Goal: Transaction & Acquisition: Purchase product/service

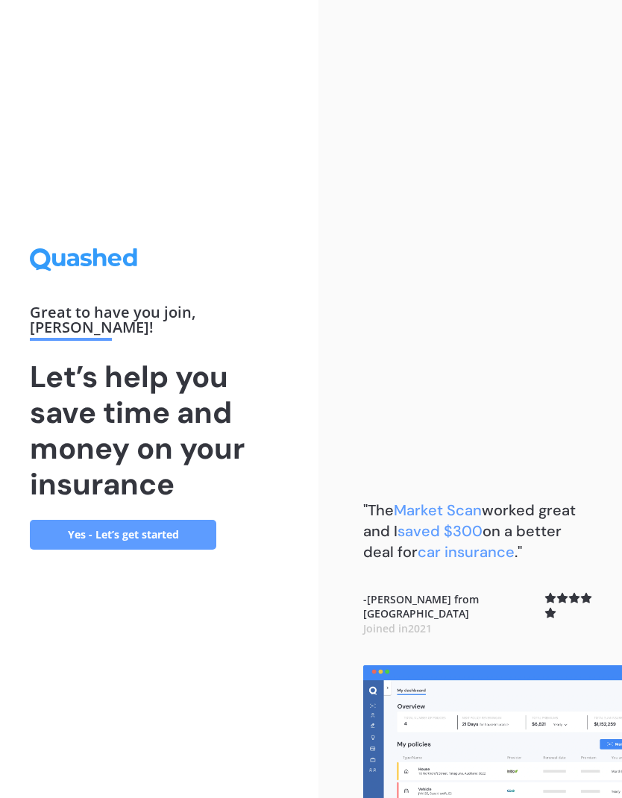
click at [99, 550] on link "Yes - Let’s get started" at bounding box center [123, 535] width 187 height 30
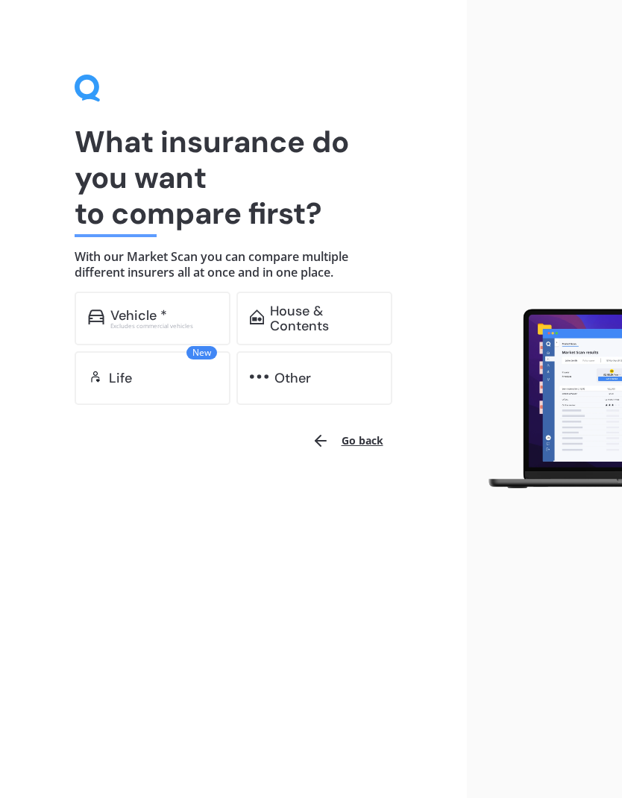
click at [170, 313] on div "Vehicle *" at bounding box center [163, 315] width 107 height 15
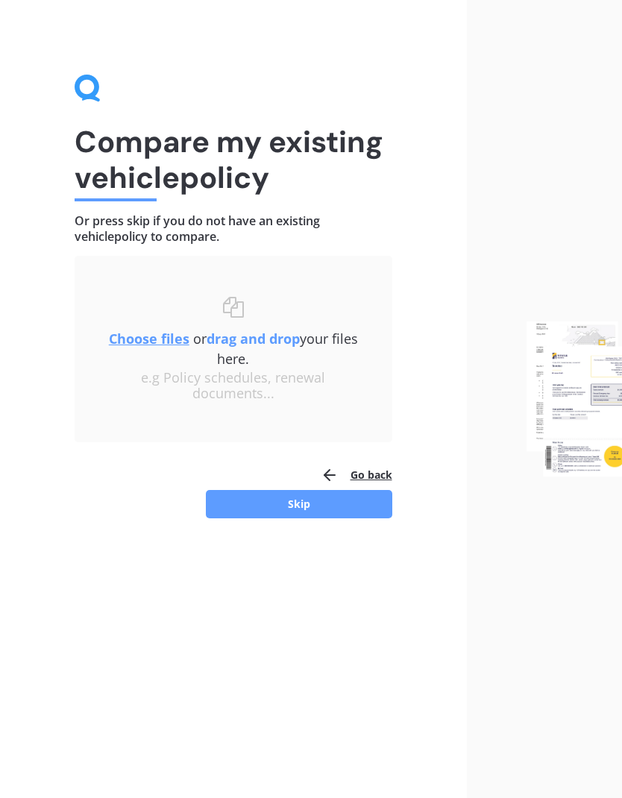
click at [318, 516] on button "Skip" at bounding box center [299, 504] width 187 height 28
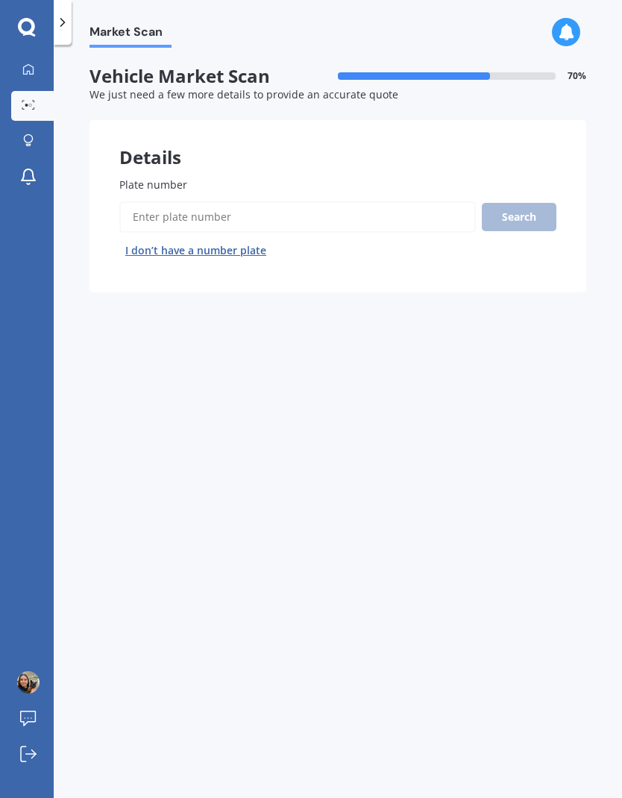
click at [411, 210] on input "Plate number" at bounding box center [297, 216] width 357 height 31
type input "qah326"
click at [532, 218] on button "Search" at bounding box center [519, 217] width 75 height 28
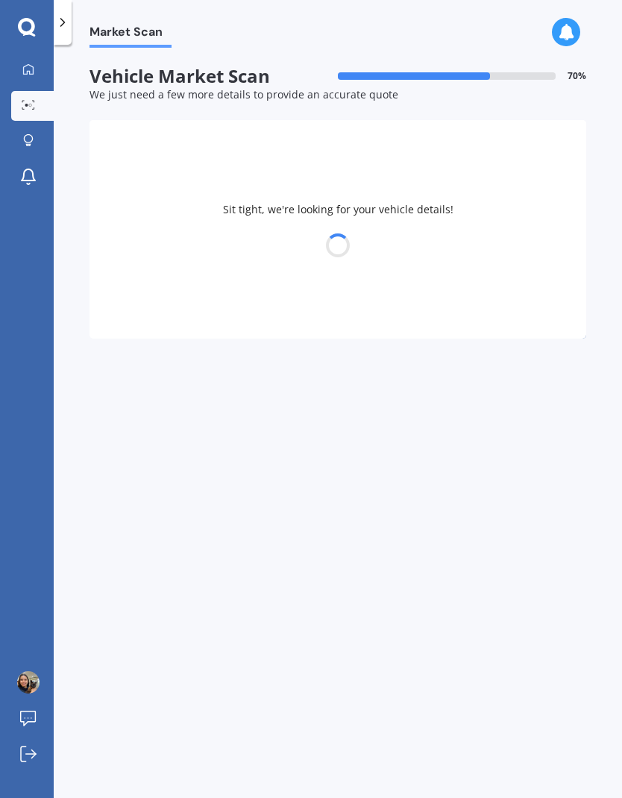
select select "SUBARU"
select select "IMPREZA"
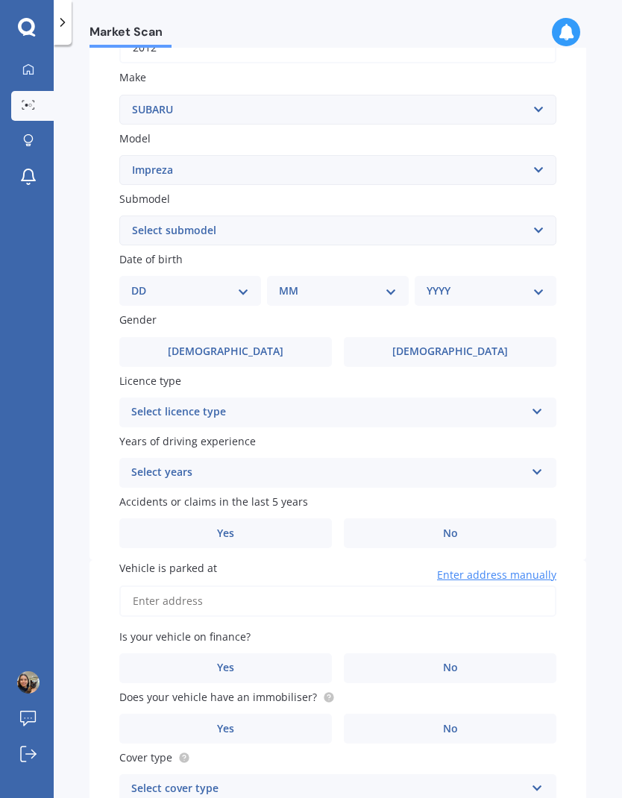
scroll to position [229, 0]
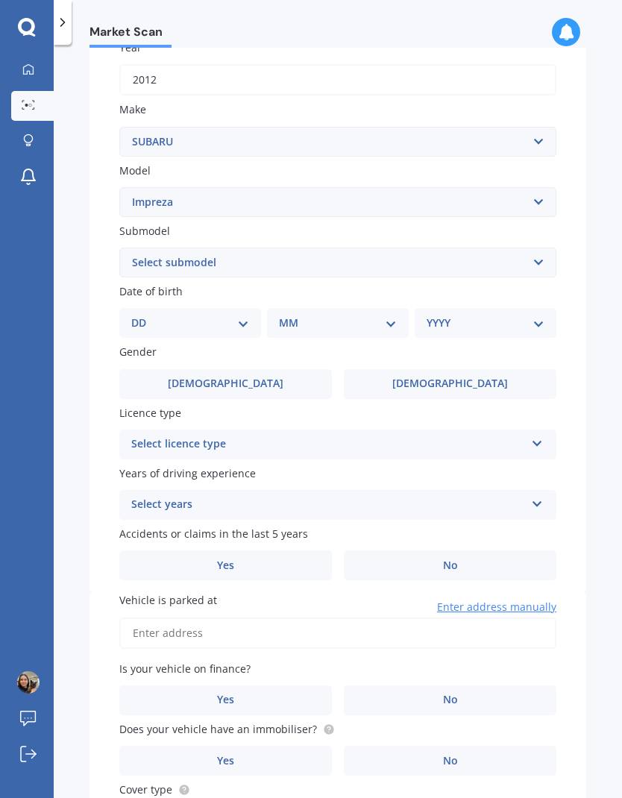
click at [439, 387] on label "[DEMOGRAPHIC_DATA]" at bounding box center [450, 384] width 213 height 30
click at [0, 0] on input "[DEMOGRAPHIC_DATA]" at bounding box center [0, 0] width 0 height 0
click at [215, 321] on select "DD 01 02 03 04 05 06 07 08 09 10 11 12 13 14 15 16 17 18 19 20 21 22 23 24 25 2…" at bounding box center [190, 323] width 118 height 16
select select "27"
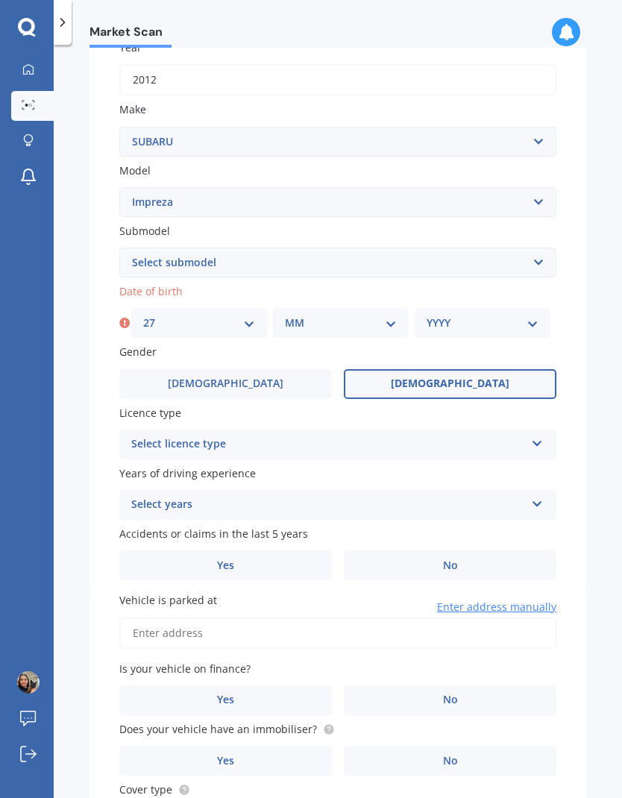
click at [372, 321] on select "MM 01 02 03 04 05 06 07 08 09 10 11 12" at bounding box center [341, 323] width 112 height 16
select select "12"
click at [492, 321] on select "YYYY 2025 2024 2023 2022 2021 2020 2019 2018 2017 2016 2015 2014 2013 2012 2011…" at bounding box center [483, 323] width 112 height 16
click at [510, 315] on select "YYYY 2025 2024 2023 2022 2021 2020 2019 2018 2017 2016 2015 2014 2013 2012 2011…" at bounding box center [483, 323] width 112 height 16
select select "2001"
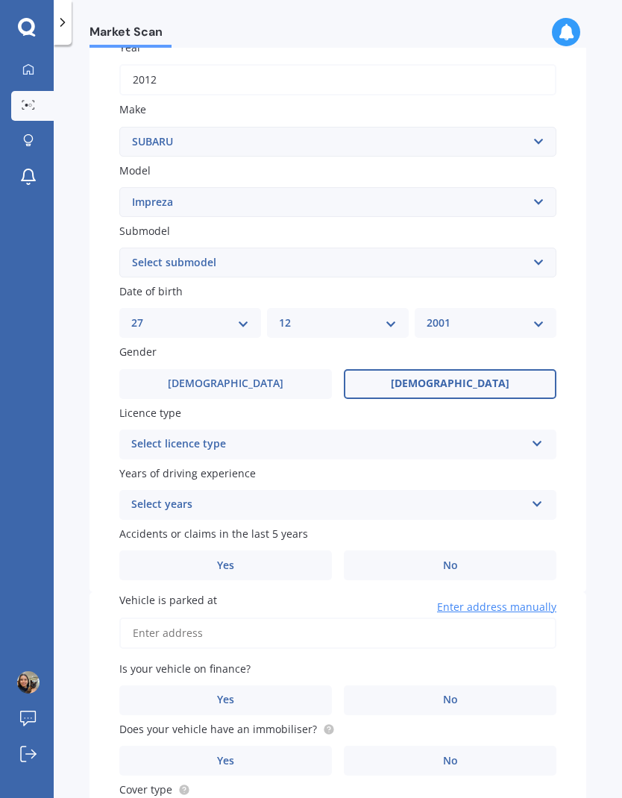
click at [471, 430] on div "Select licence type NZ Full NZ Restricted NZ Learners [GEOGRAPHIC_DATA] [GEOGRA…" at bounding box center [337, 445] width 437 height 30
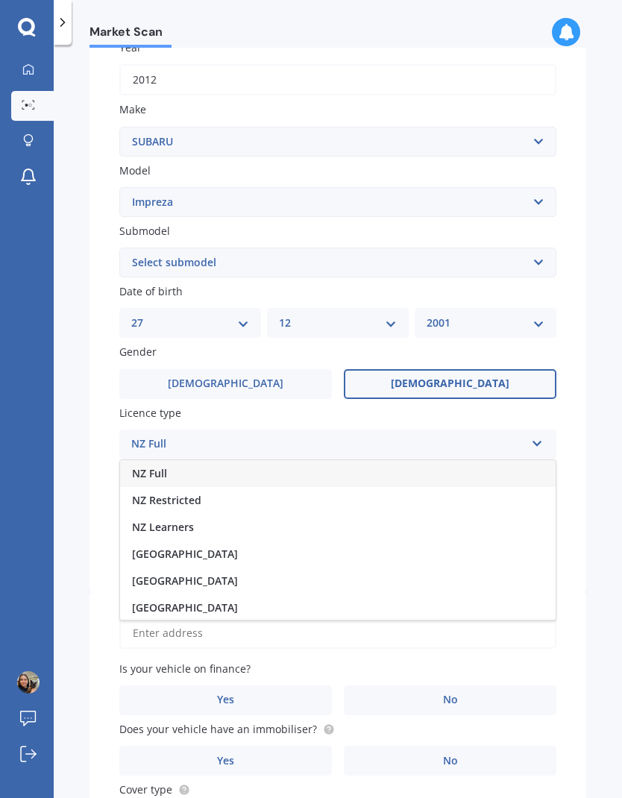
click at [279, 487] on div "NZ Restricted" at bounding box center [338, 500] width 436 height 27
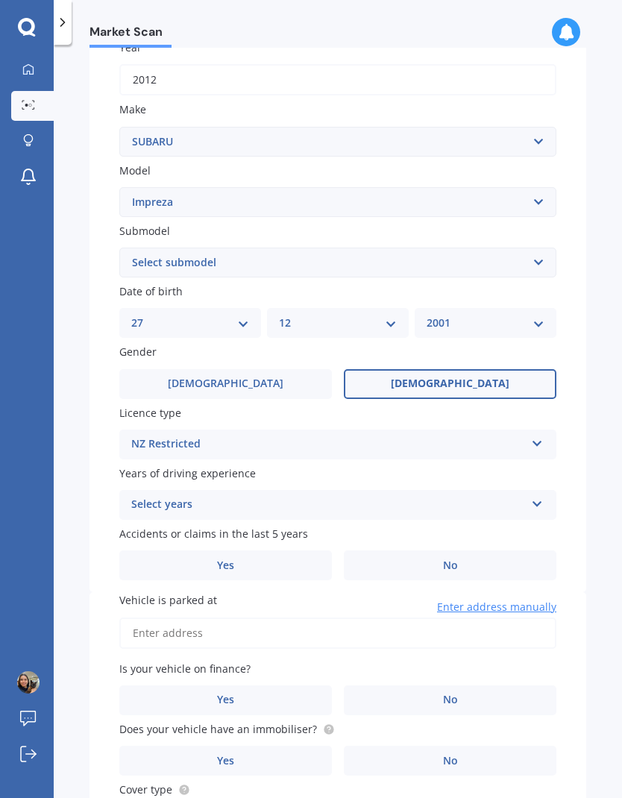
click at [387, 440] on div "NZ Restricted" at bounding box center [328, 445] width 394 height 18
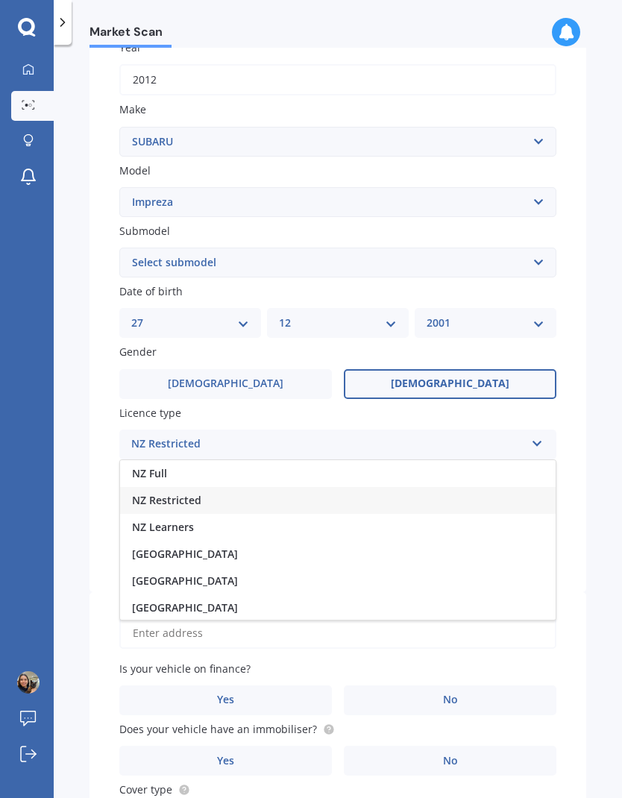
click at [283, 470] on div "NZ Full" at bounding box center [338, 473] width 436 height 27
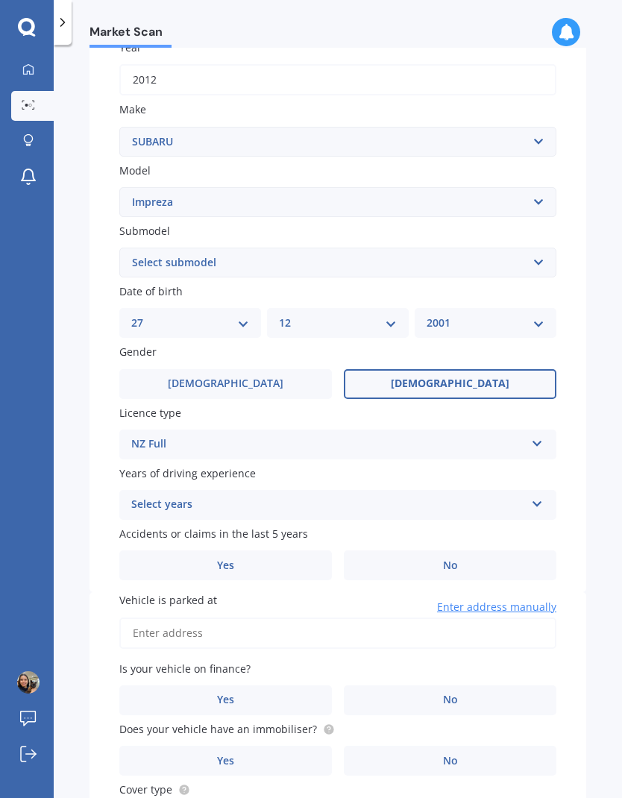
click at [365, 498] on div "Select years" at bounding box center [328, 505] width 394 height 18
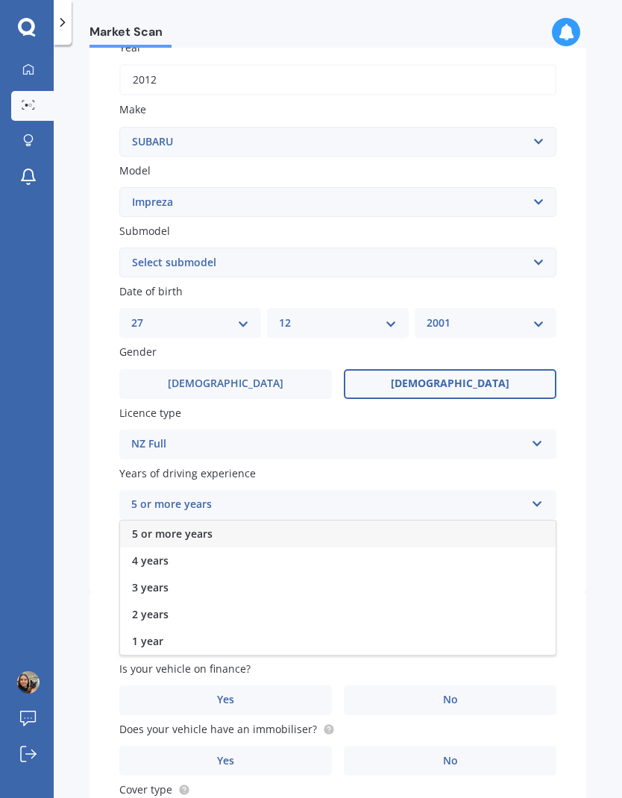
click at [370, 521] on div "5 or more years" at bounding box center [338, 534] width 436 height 27
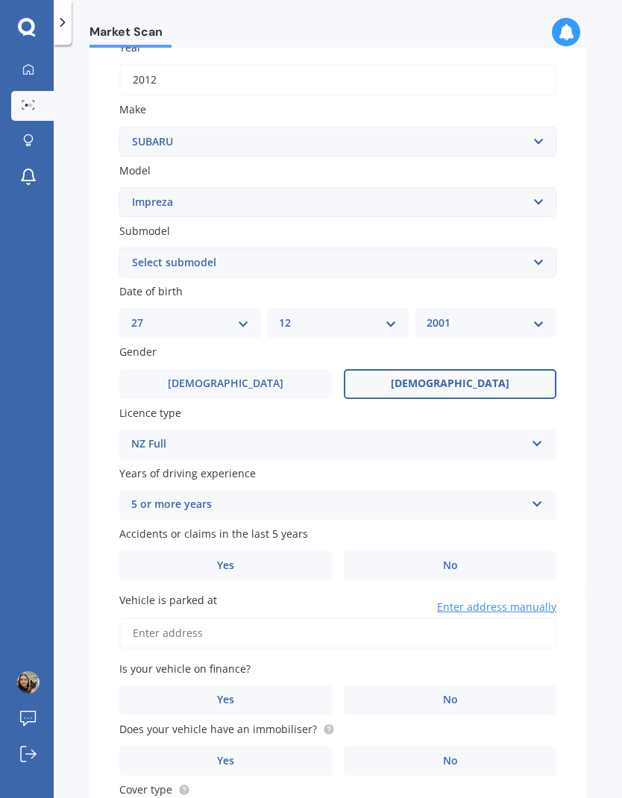
click at [416, 563] on label "No" at bounding box center [450, 566] width 213 height 30
click at [0, 0] on input "No" at bounding box center [0, 0] width 0 height 0
click at [373, 632] on input "Vehicle is parked at" at bounding box center [337, 633] width 437 height 31
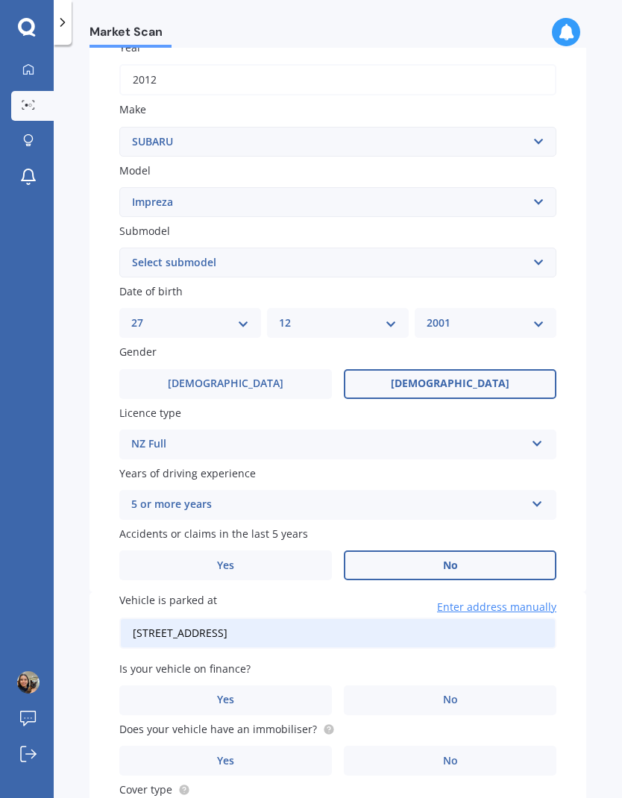
type input "[STREET_ADDRESS]"
click at [407, 686] on label "No" at bounding box center [450, 701] width 213 height 30
click at [0, 0] on input "No" at bounding box center [0, 0] width 0 height 0
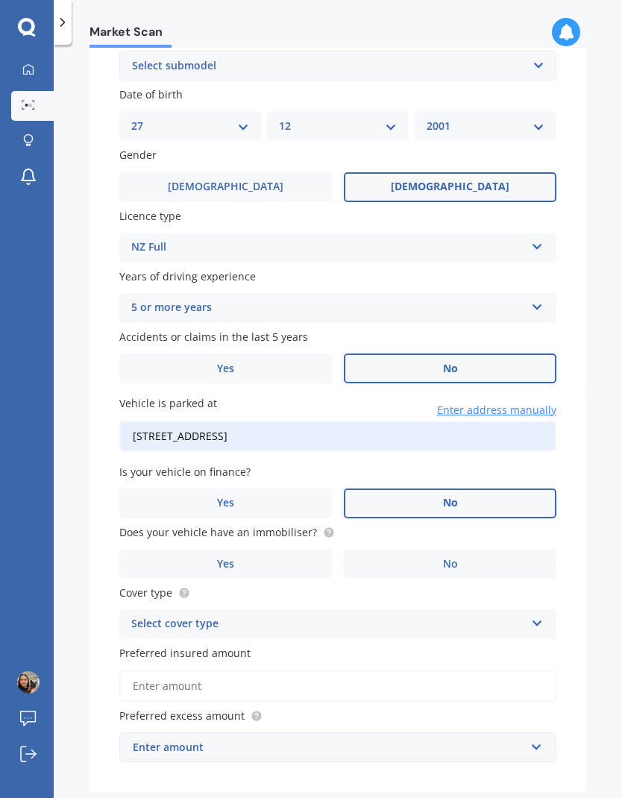
scroll to position [425, 0]
click at [410, 610] on div "Select cover type Comprehensive Third Party, Fire & Theft Third Party" at bounding box center [337, 625] width 437 height 30
click at [362, 641] on div "Comprehensive" at bounding box center [338, 654] width 436 height 27
click at [436, 671] on input "Preferred insured amount" at bounding box center [337, 686] width 437 height 31
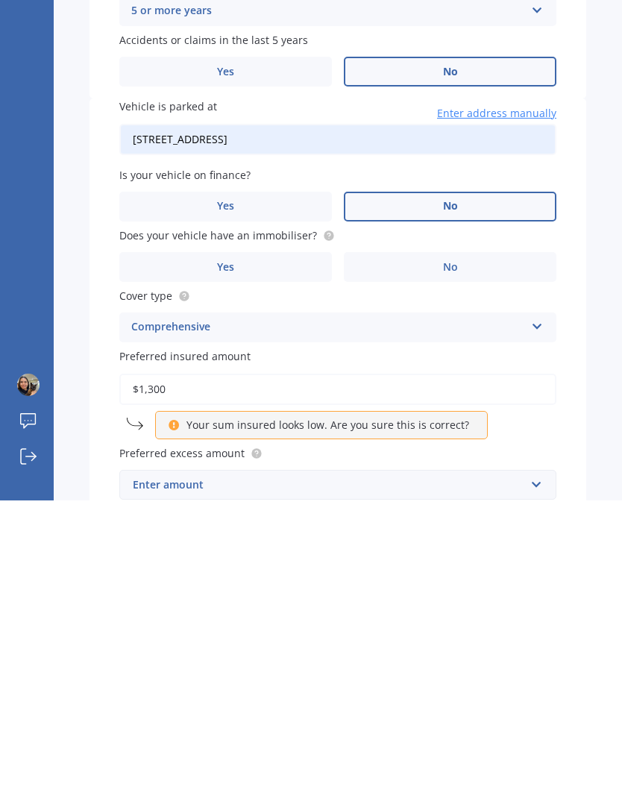
type input "$13,000"
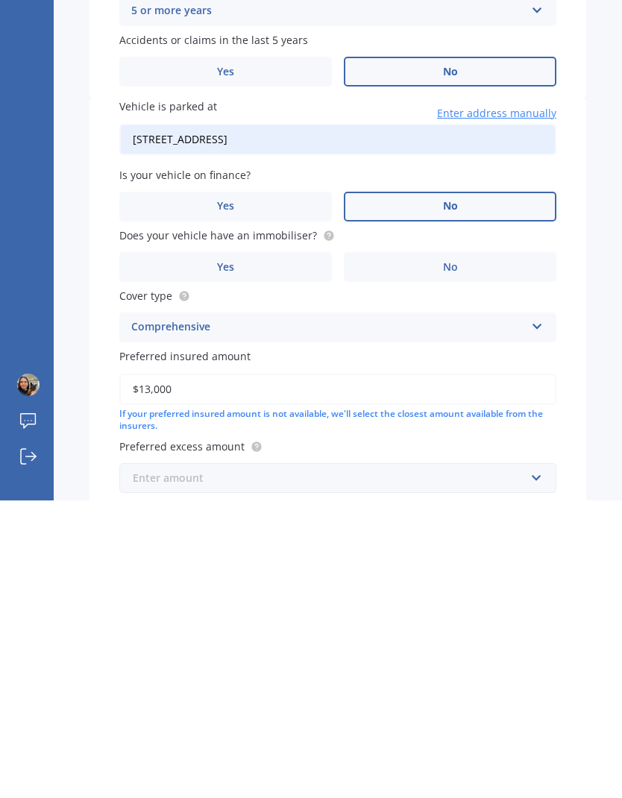
click at [409, 762] on input "text" at bounding box center [333, 776] width 424 height 28
click at [363, 783] on div "$500" at bounding box center [338, 797] width 436 height 28
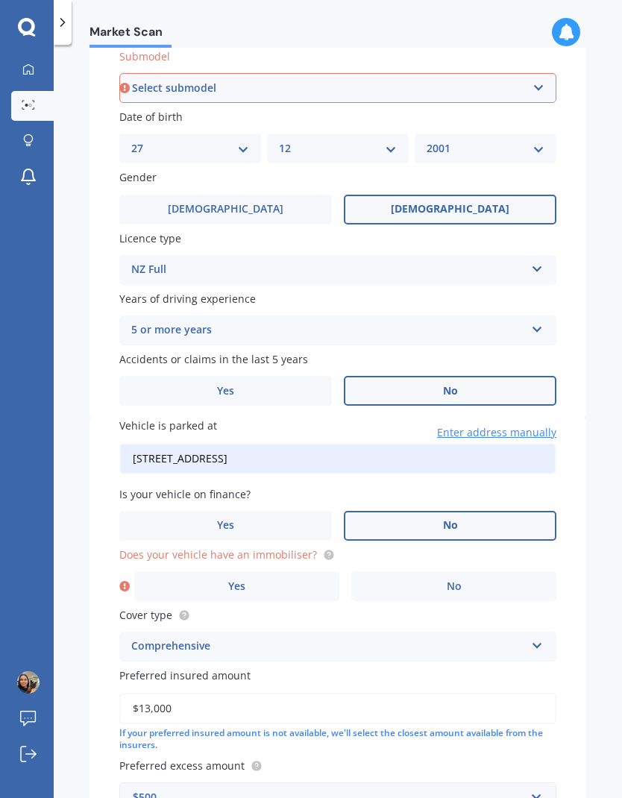
scroll to position [398, 0]
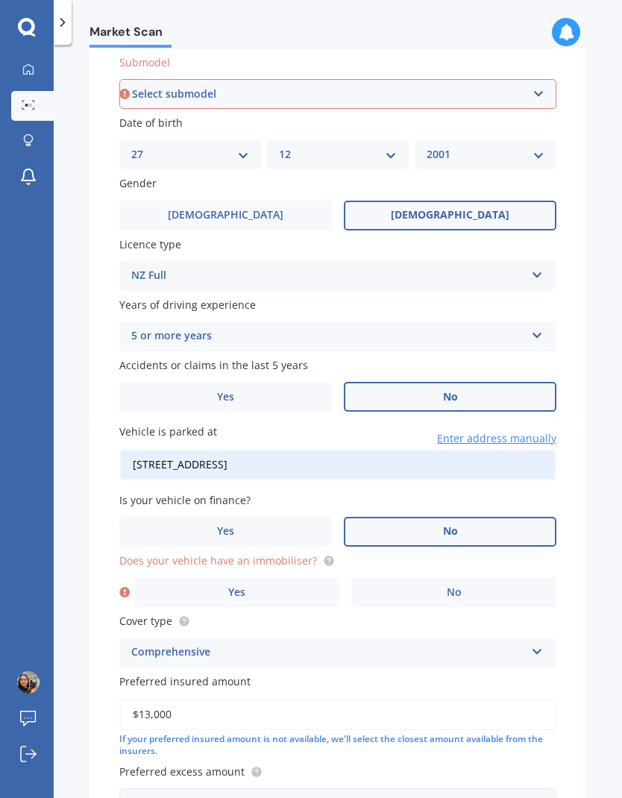
click at [300, 577] on label "Yes" at bounding box center [236, 592] width 205 height 30
click at [0, 0] on input "Yes" at bounding box center [0, 0] width 0 height 0
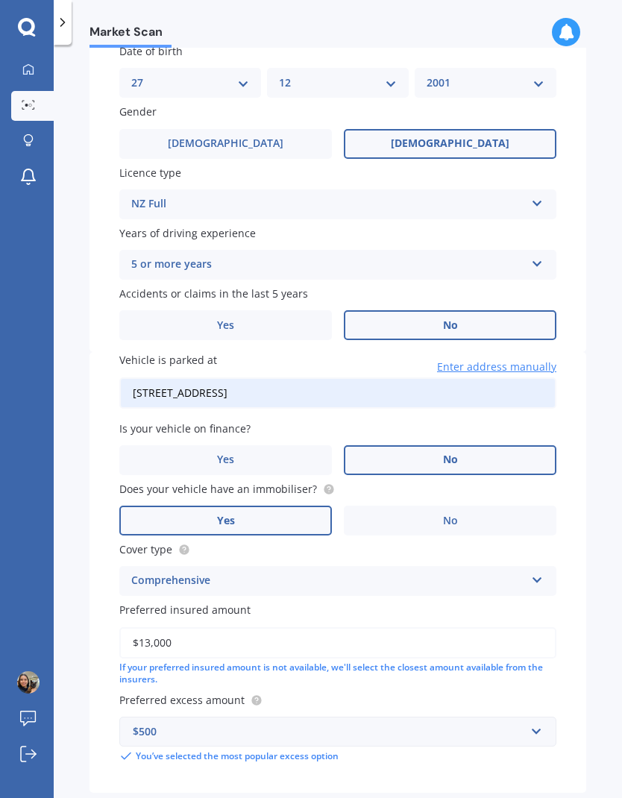
scroll to position [469, 0]
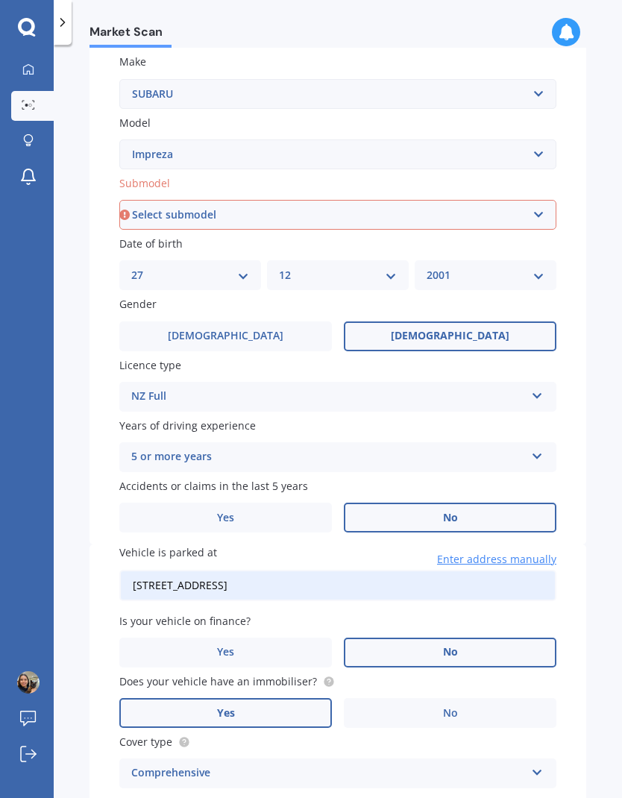
scroll to position [275, 0]
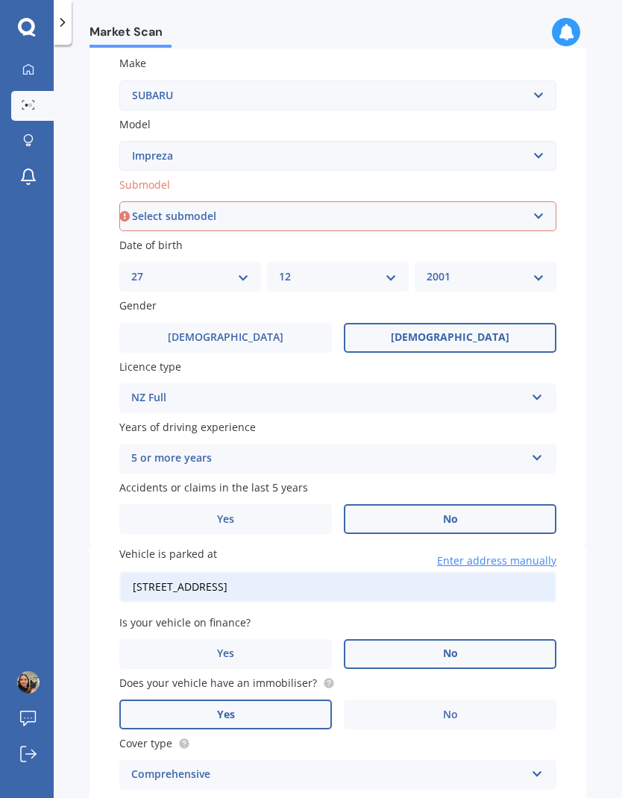
click at [499, 201] on select "Select submodel (All other turbo) 2.0i 2.0i Luxury 2.0i S Edition 2.0R 2.0R Spo…" at bounding box center [337, 216] width 437 height 30
select select "G4 NON TURBO"
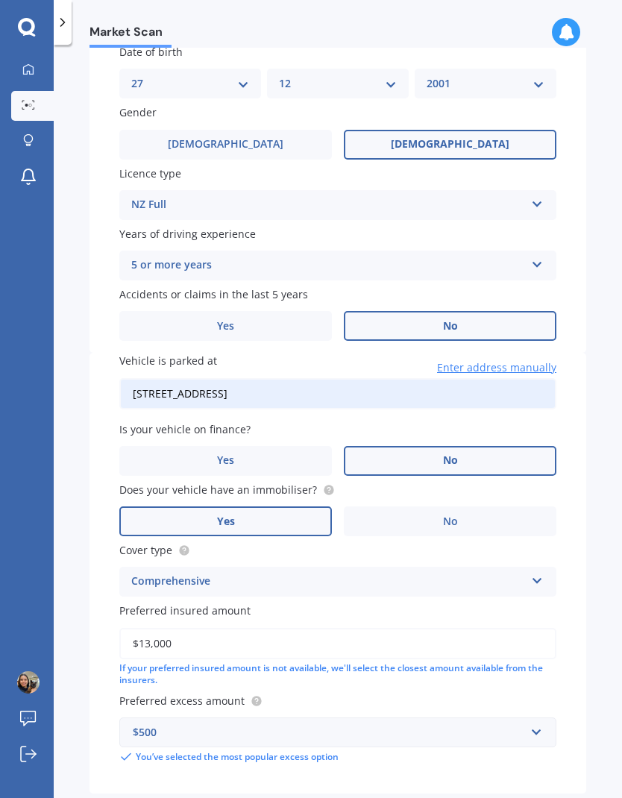
select select "27"
select select "12"
select select "2001"
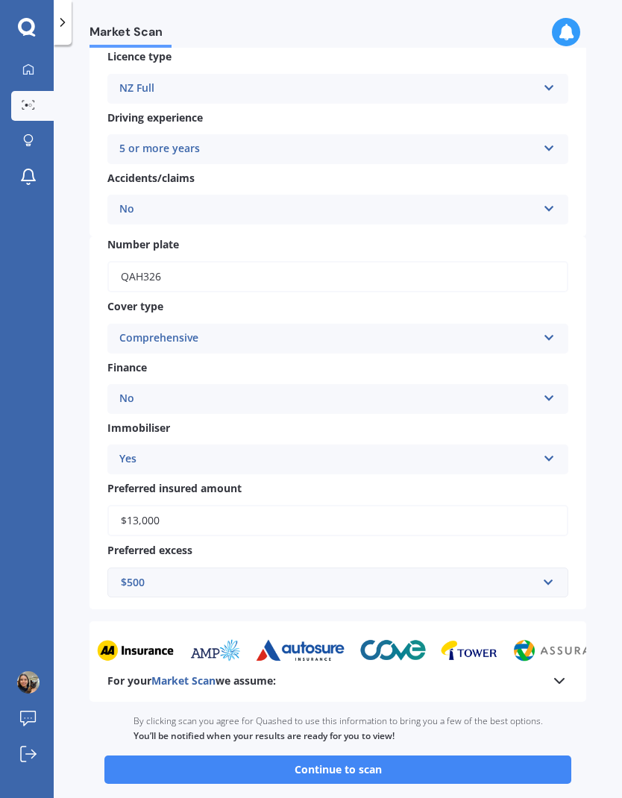
scroll to position [287, 0]
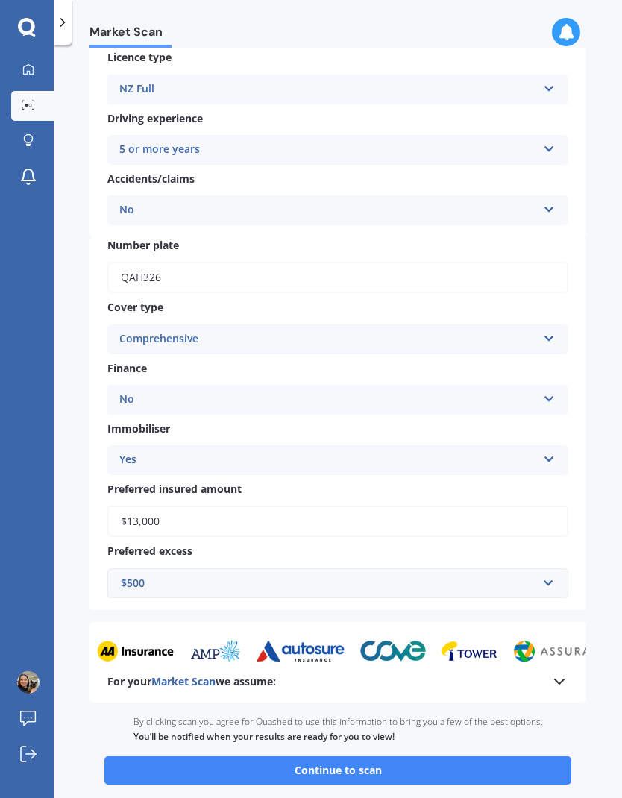
click at [518, 756] on button "Continue to scan" at bounding box center [337, 770] width 467 height 28
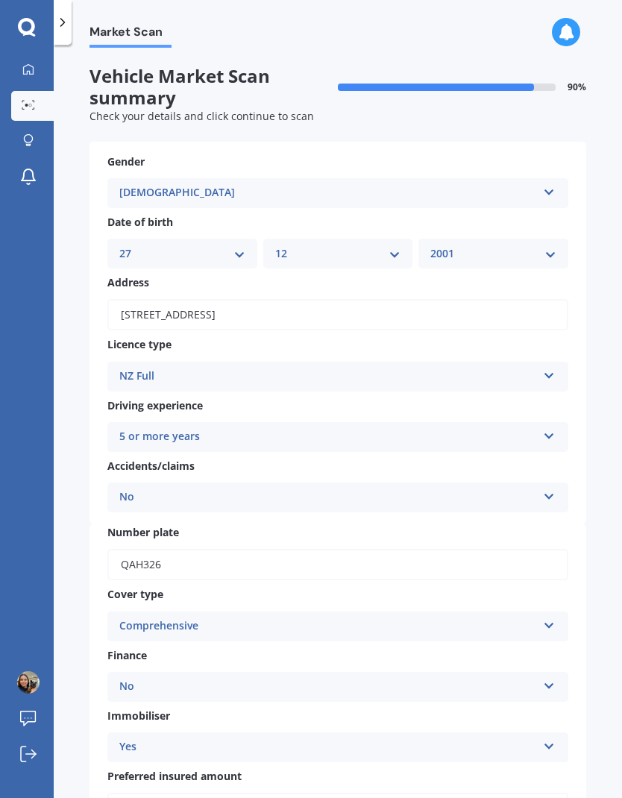
scroll to position [-2, 0]
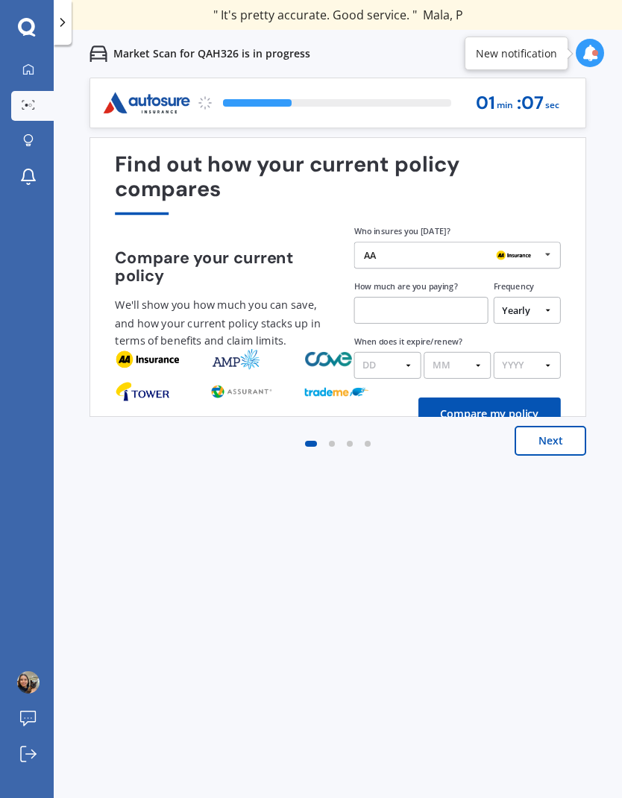
scroll to position [60, 0]
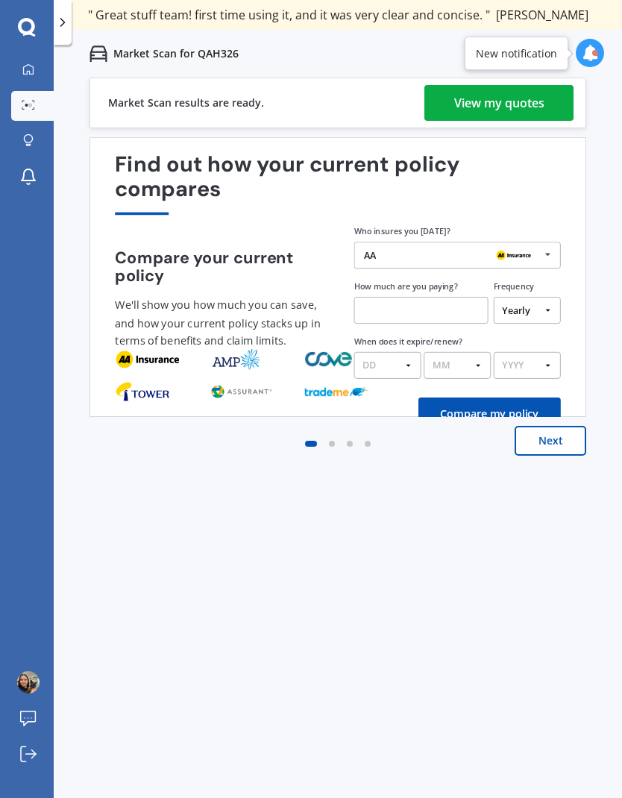
click at [483, 85] on div "View my quotes" at bounding box center [499, 103] width 90 height 36
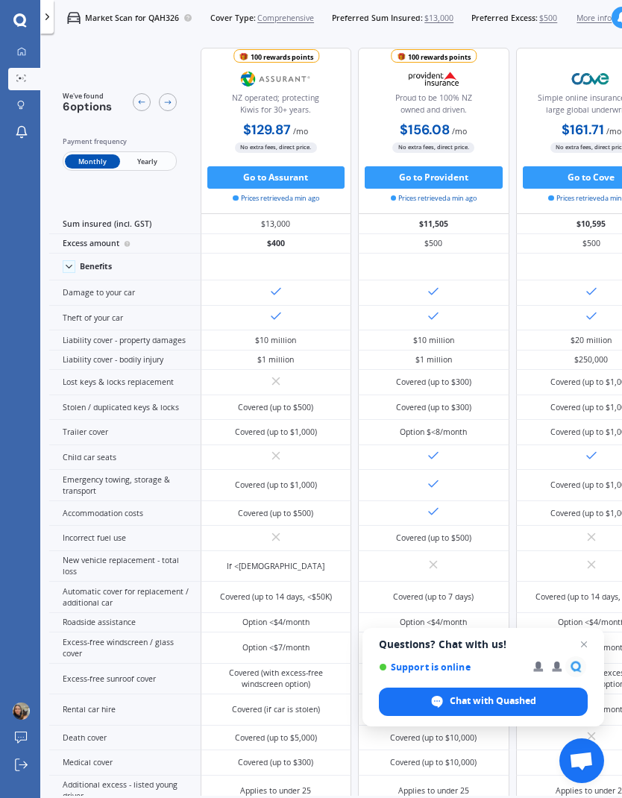
click at [146, 154] on span "Yearly" at bounding box center [147, 161] width 54 height 15
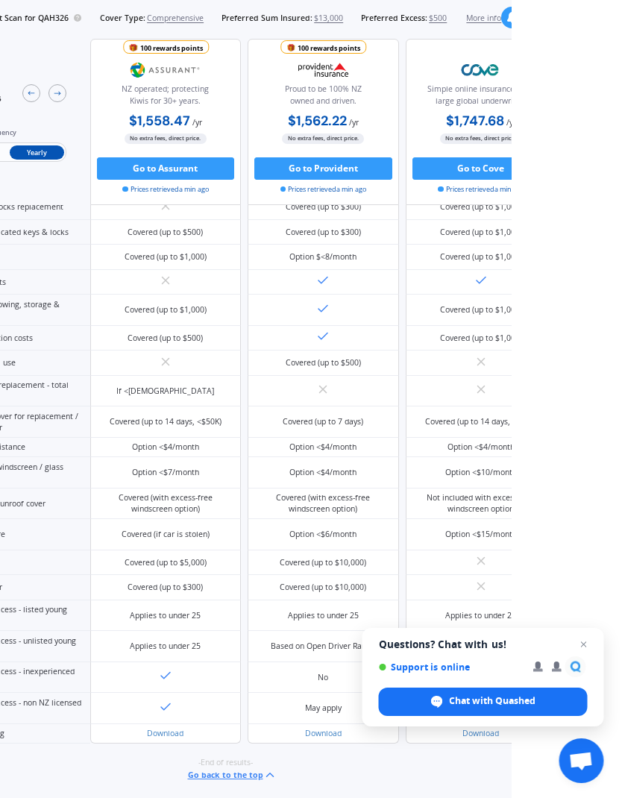
scroll to position [60, 0]
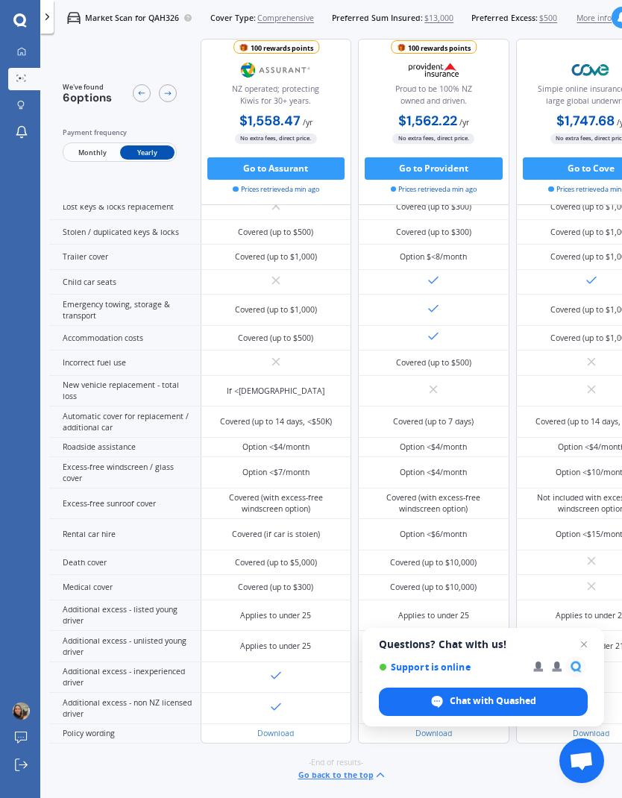
click at [310, 157] on button "Go to Assurant" at bounding box center [276, 168] width 138 height 22
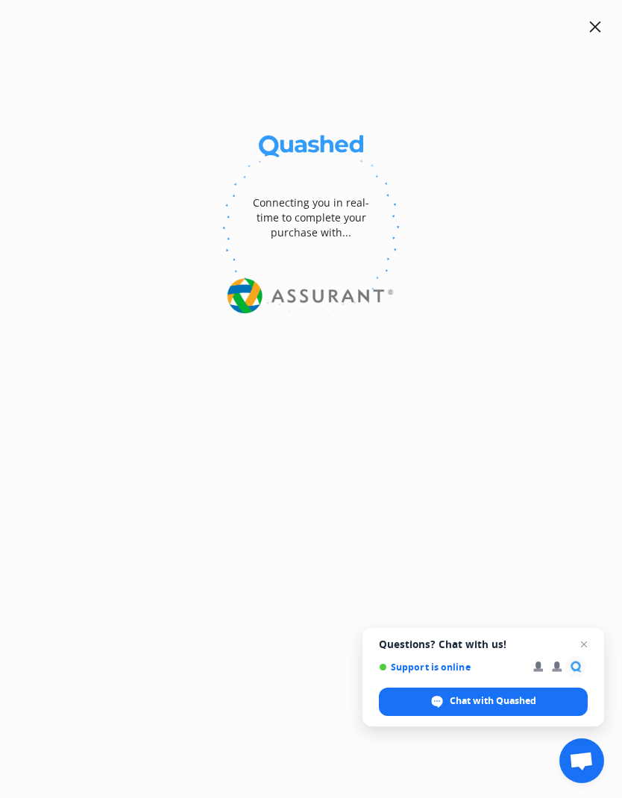
select select "Yearly"
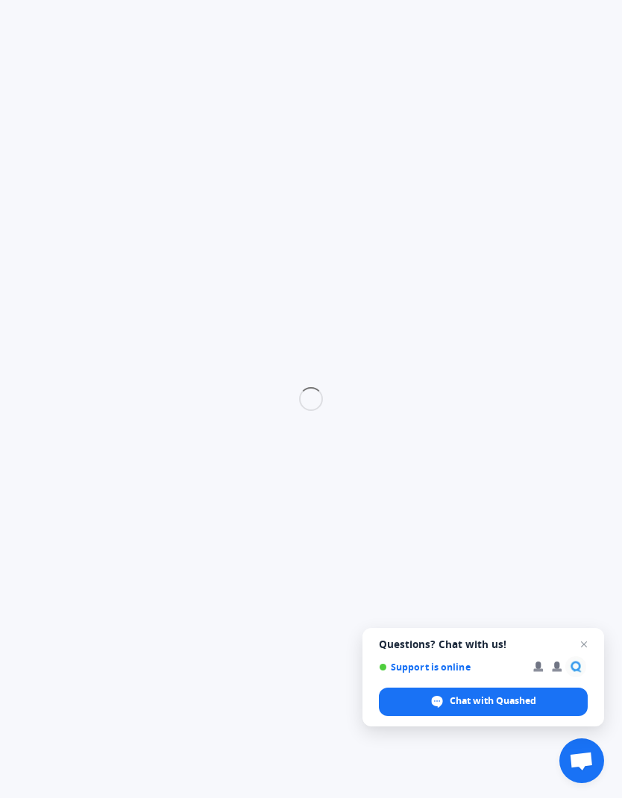
select select "full"
select select "0"
select select "[GEOGRAPHIC_DATA]"
select select "SUBARU"
select select "IMPREZA"
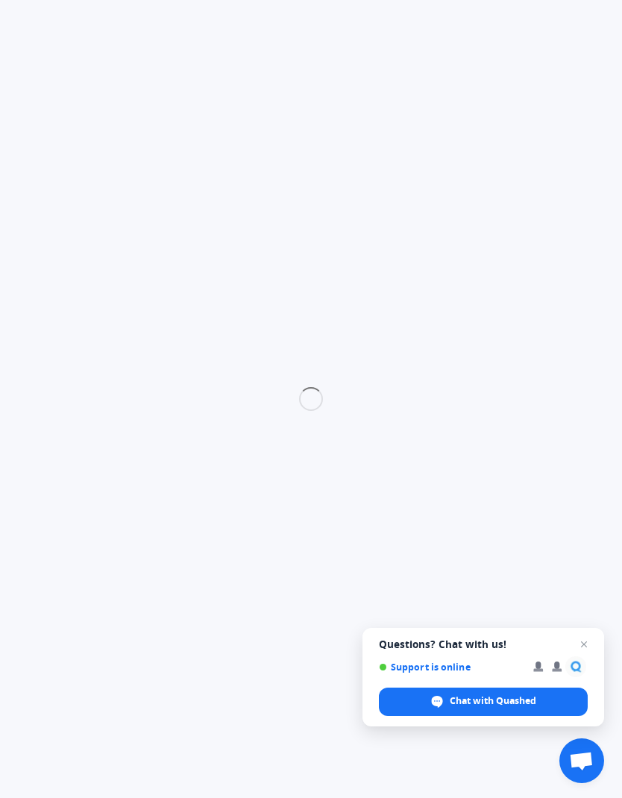
select select "G4 NON TURBO"
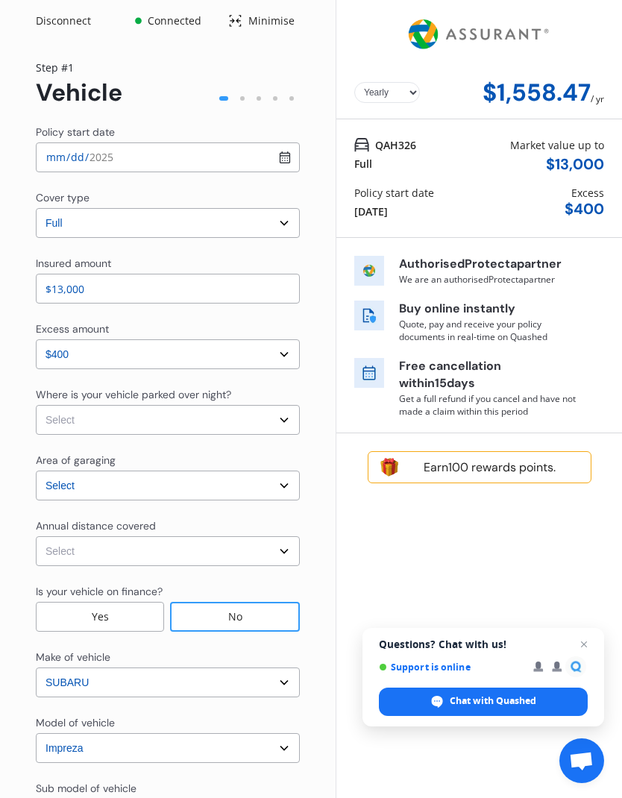
scroll to position [0, 0]
click at [277, 536] on select "Select Low (less than 15,000km per year) Average (15,000-30,000km per year) Hig…" at bounding box center [168, 551] width 264 height 30
select select "15000"
click at [266, 405] on select "Select In a garage On own property On street or road" at bounding box center [168, 420] width 264 height 30
select select "On own property"
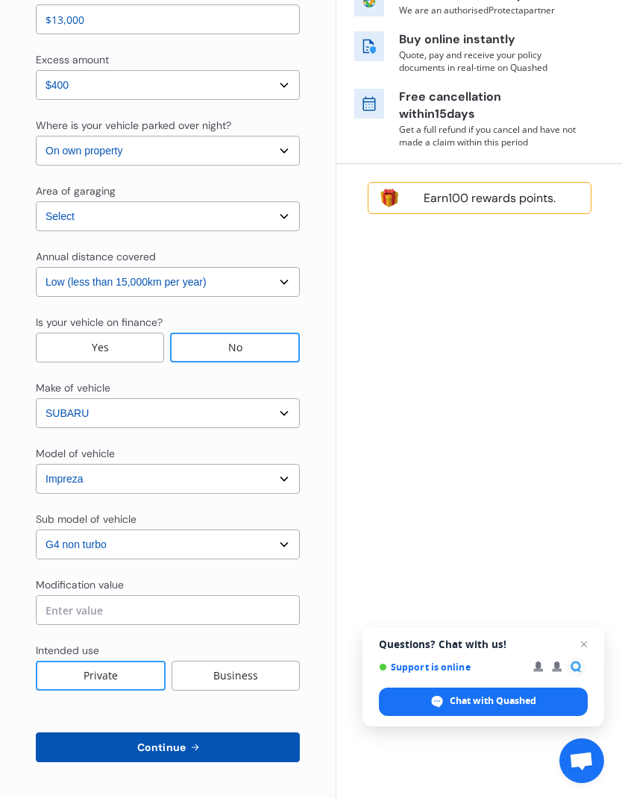
scroll to position [269, 0]
click at [213, 733] on button "Continue" at bounding box center [168, 748] width 264 height 30
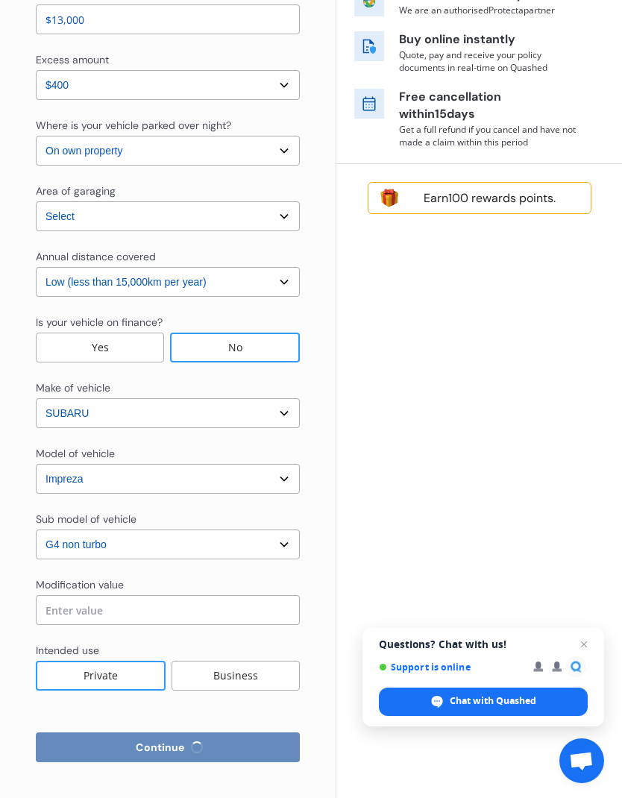
select select "Miss"
select select "27"
select select "12"
select select "2001"
select select "full"
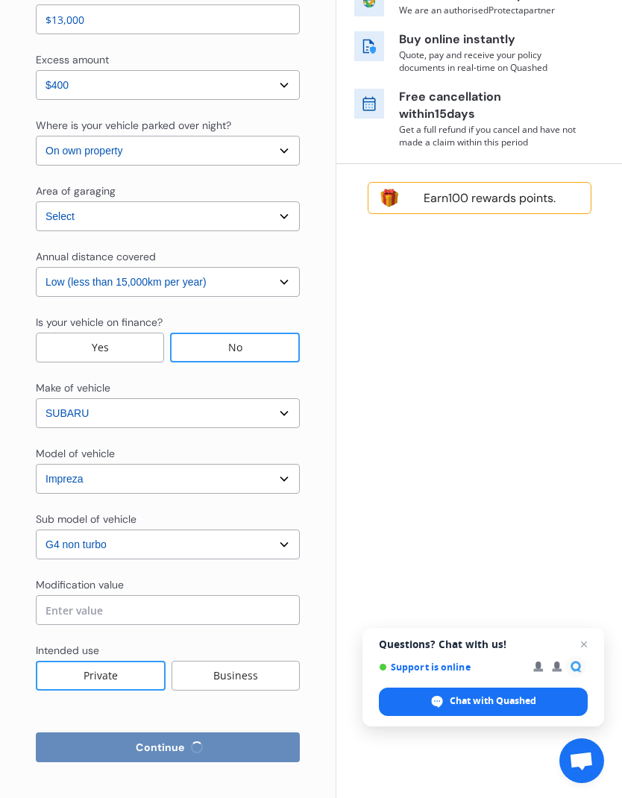
select select "more than 4 years"
select select "[GEOGRAPHIC_DATA]"
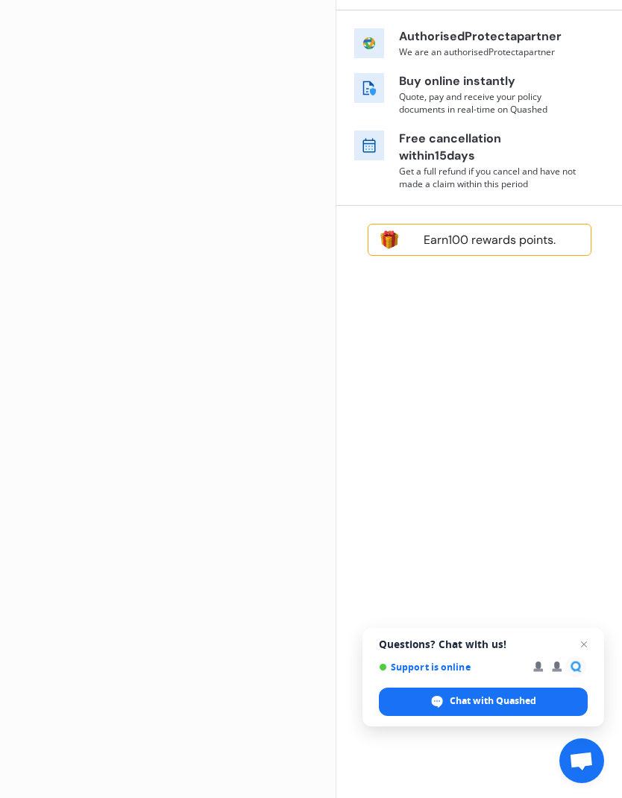
scroll to position [0, 0]
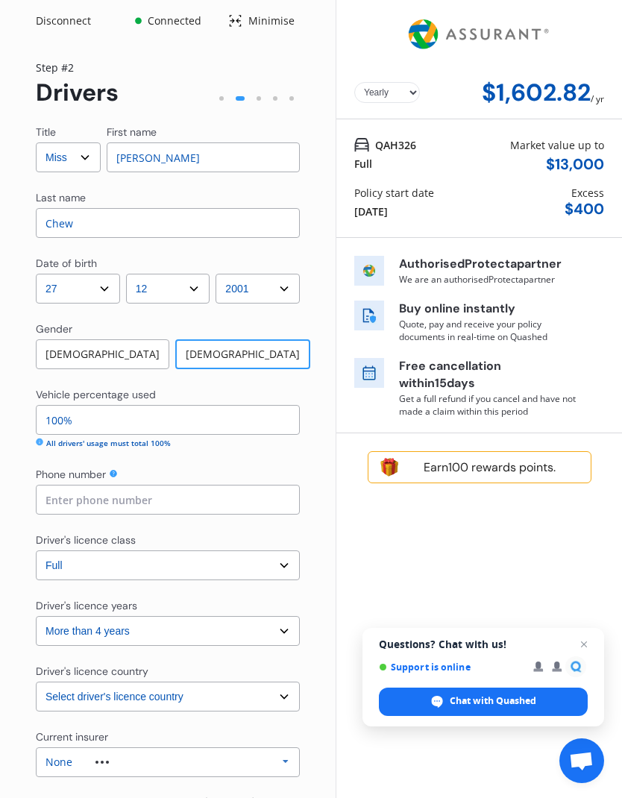
click at [254, 485] on input at bounding box center [168, 500] width 264 height 30
type input "02102304290"
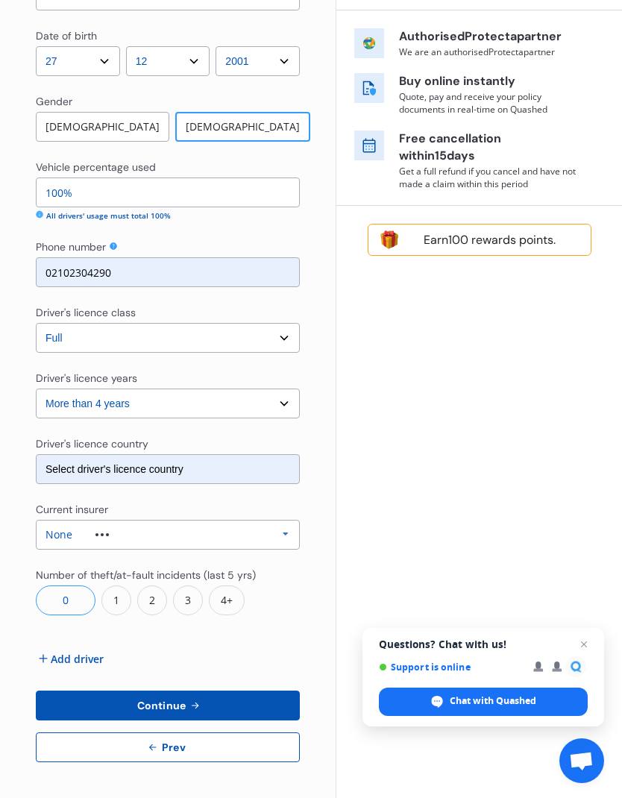
scroll to position [228, 0]
click at [276, 521] on icon at bounding box center [286, 535] width 22 height 28
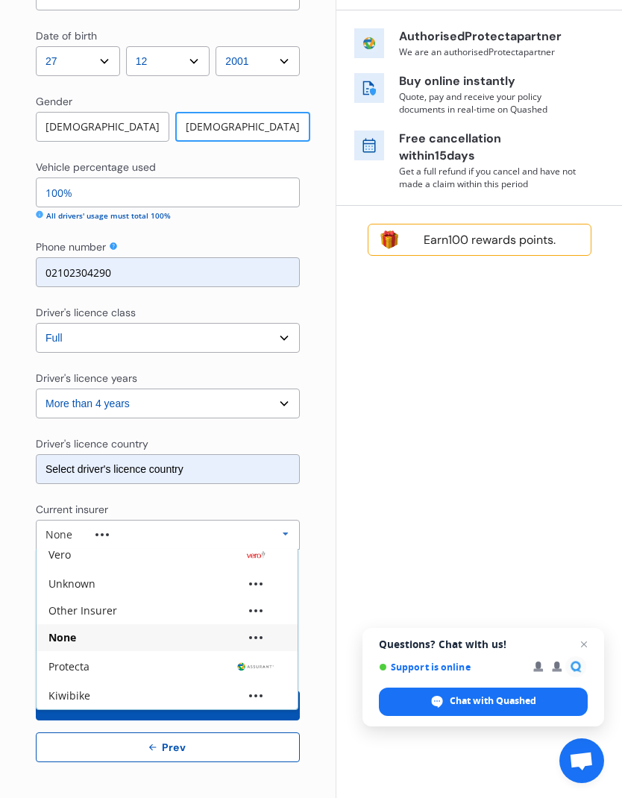
scroll to position [153, 0]
click at [248, 598] on div "Other Insurer" at bounding box center [167, 611] width 261 height 27
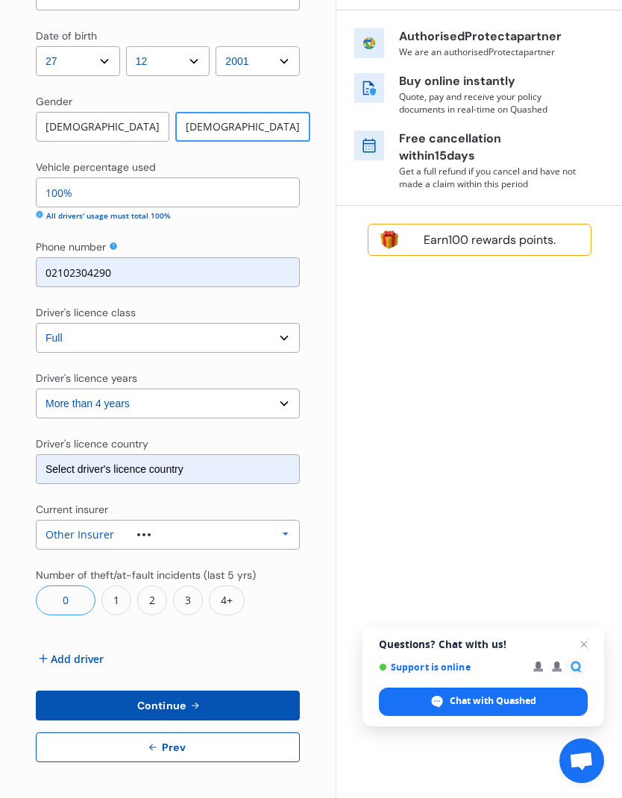
click at [253, 691] on button "Continue" at bounding box center [168, 706] width 264 height 30
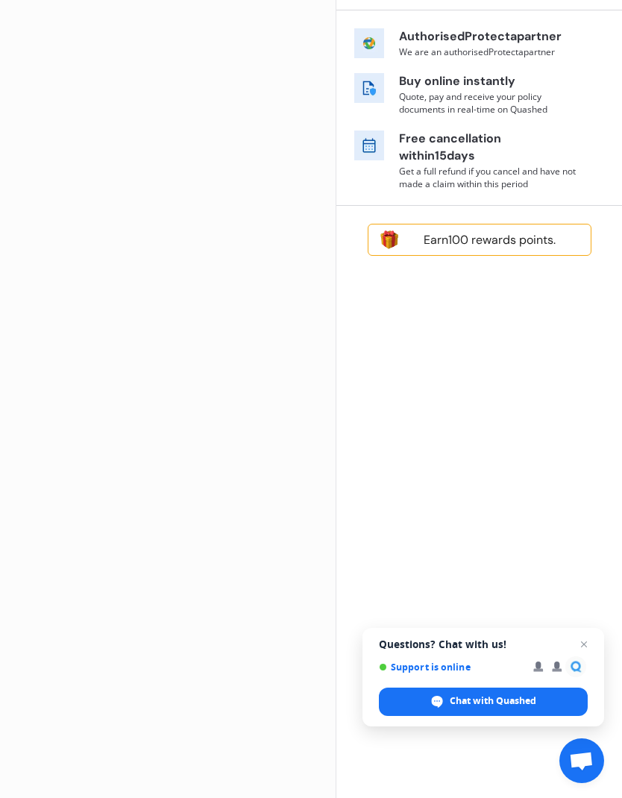
scroll to position [0, 0]
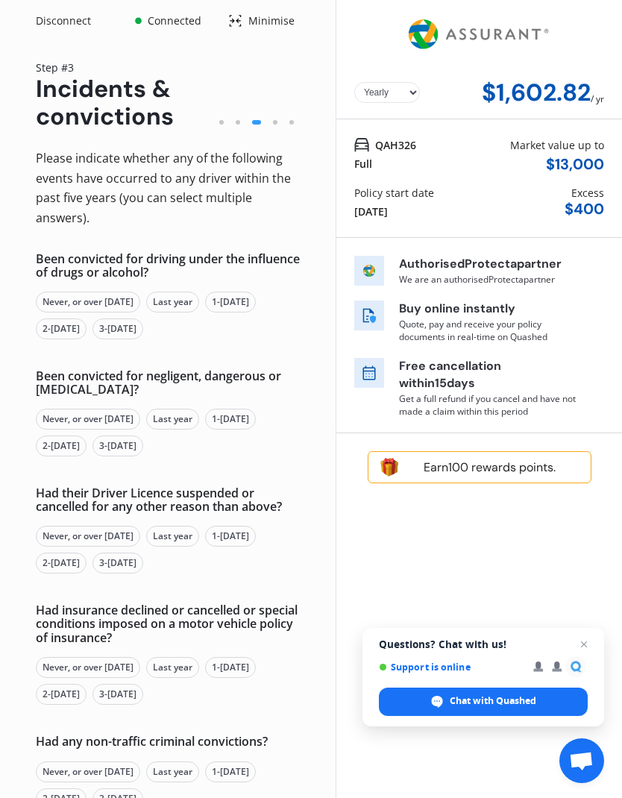
click at [125, 292] on div "Never, or over [DATE]" at bounding box center [88, 302] width 104 height 21
click at [114, 409] on div "Never, or over [DATE]" at bounding box center [88, 419] width 104 height 21
click at [119, 526] on div "Never, or over [DATE]" at bounding box center [88, 536] width 104 height 21
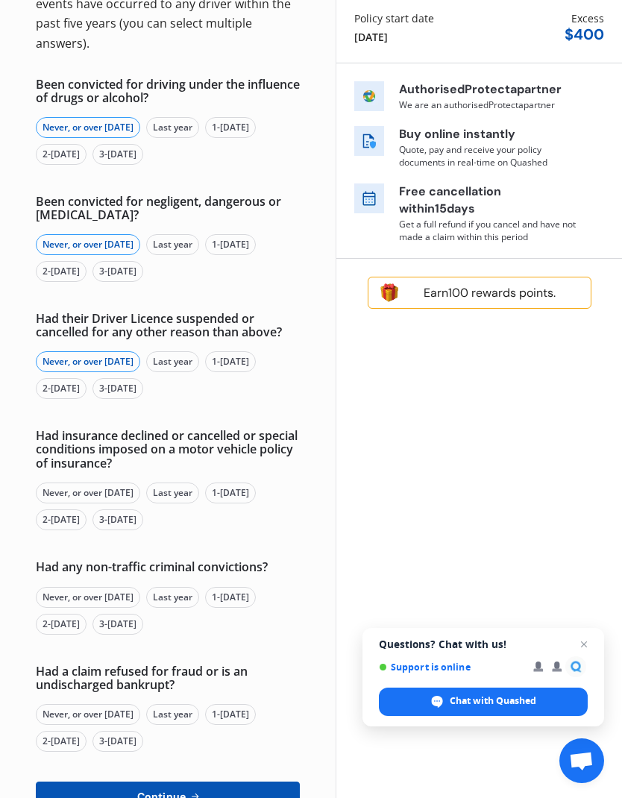
scroll to position [177, 0]
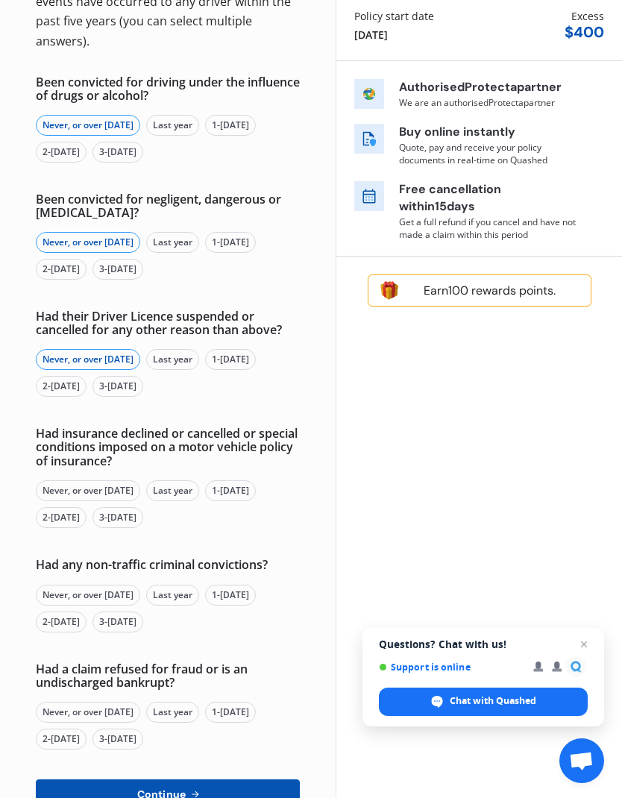
click at [105, 480] on div "Never, or over [DATE]" at bounding box center [88, 490] width 104 height 21
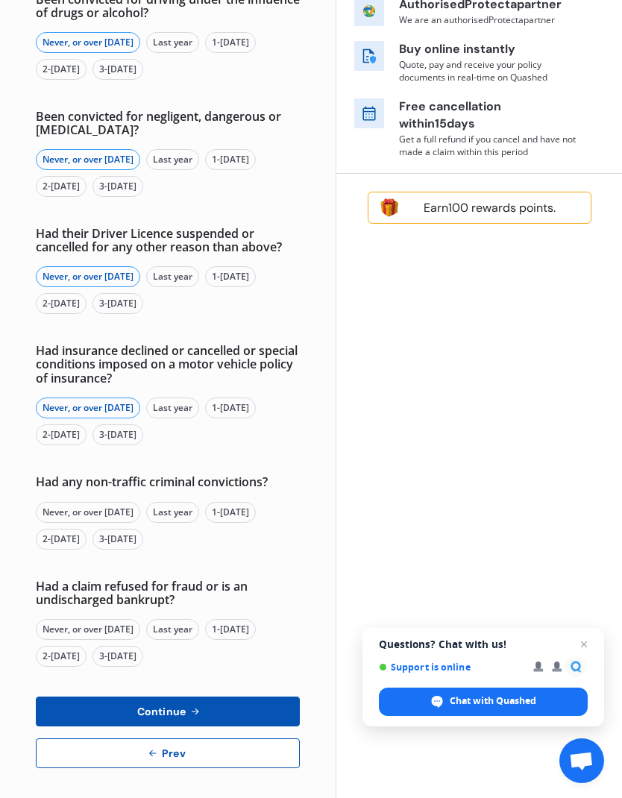
scroll to position [259, 0]
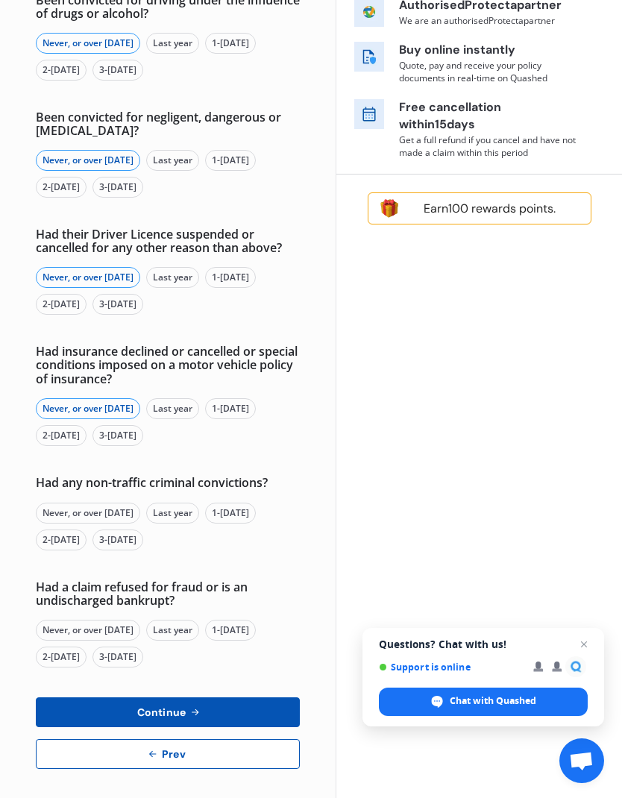
click at [185, 503] on div "Last year" at bounding box center [172, 513] width 53 height 21
click at [119, 503] on div "Never, or over [DATE]" at bounding box center [88, 513] width 104 height 21
click at [137, 620] on div "Never, or over [DATE]" at bounding box center [88, 630] width 104 height 21
click at [264, 698] on button "Continue" at bounding box center [168, 713] width 264 height 30
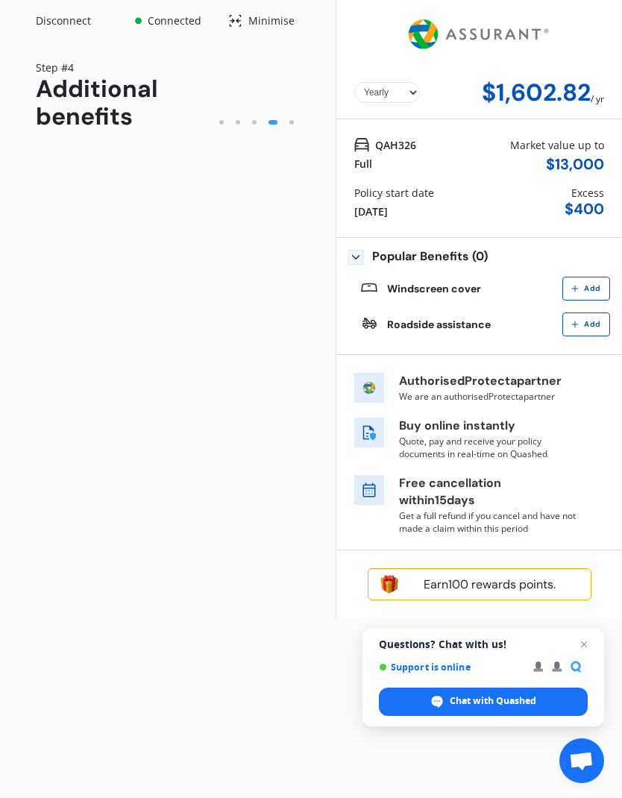
scroll to position [0, 0]
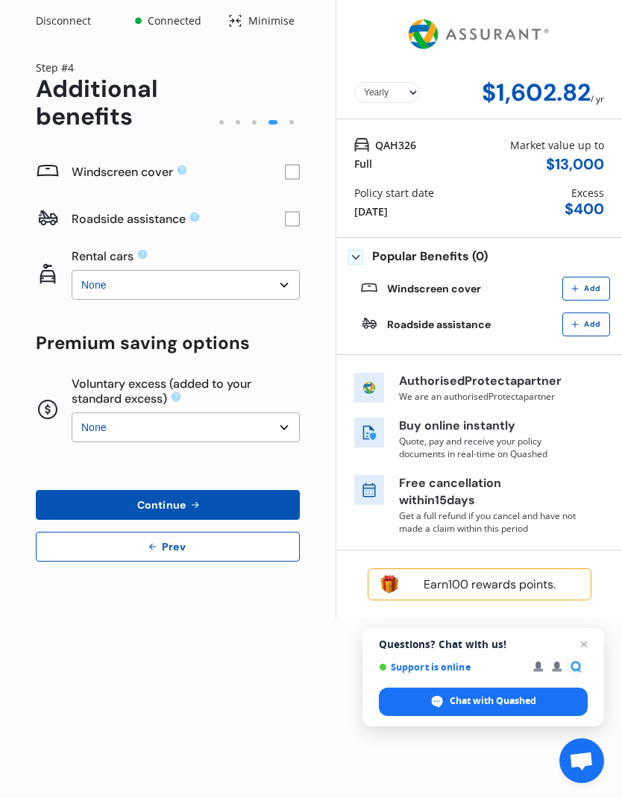
click at [244, 413] on select "None $500 $1,000" at bounding box center [186, 428] width 228 height 30
click at [241, 490] on button "Continue" at bounding box center [168, 505] width 264 height 30
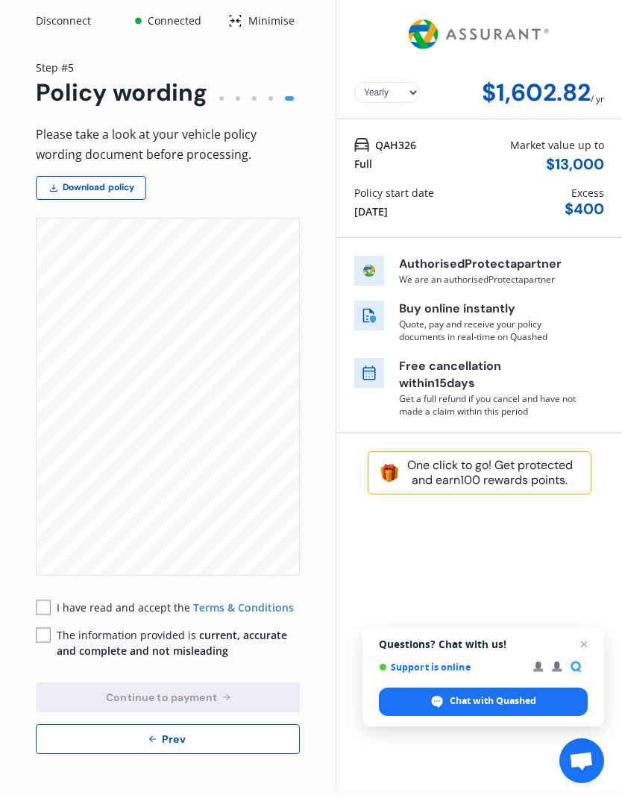
click at [121, 176] on link "Download policy" at bounding box center [91, 188] width 110 height 24
click at [64, 601] on span "I have read and accept the" at bounding box center [125, 608] width 137 height 14
click at [46, 628] on rect at bounding box center [43, 635] width 15 height 15
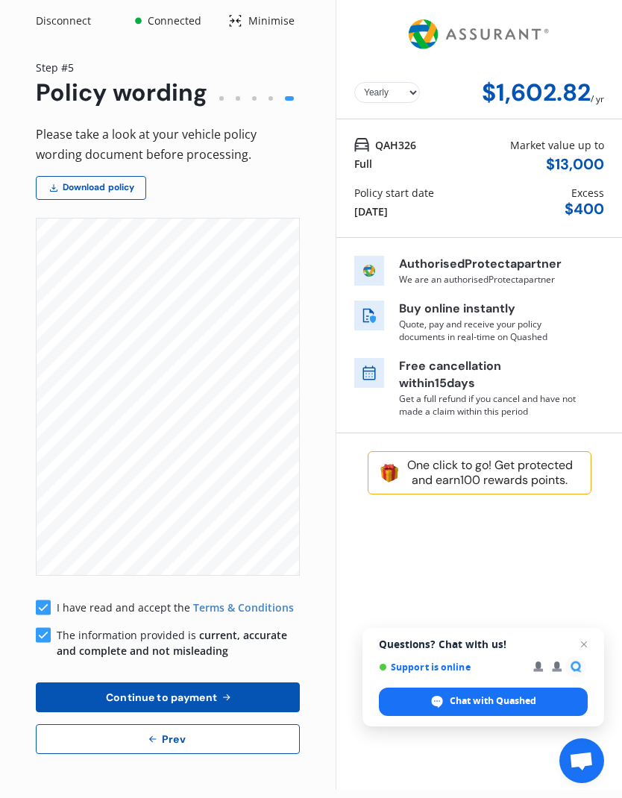
click at [238, 683] on button "Continue to payment" at bounding box center [168, 698] width 264 height 30
